Goal: Find specific page/section

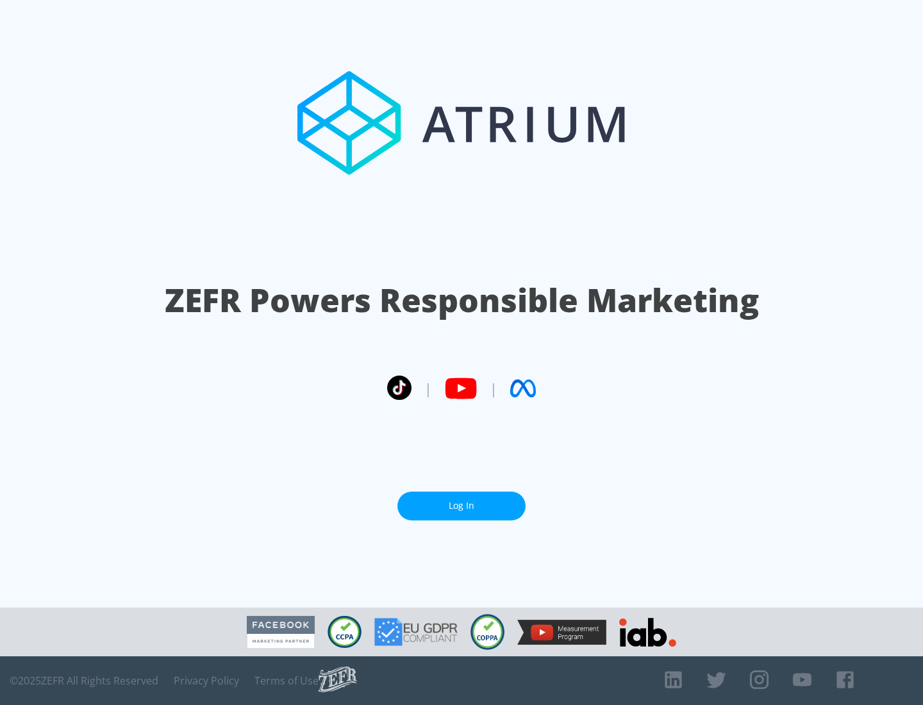
click at [461, 505] on link "Log In" at bounding box center [461, 505] width 128 height 29
